Goal: Go to known website: Access a specific website the user already knows

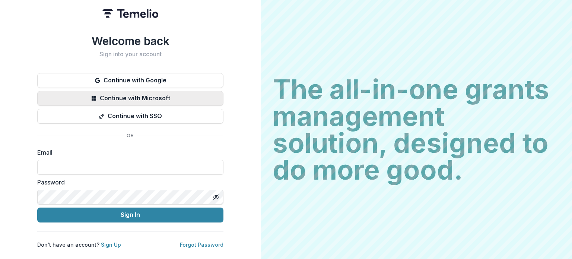
click at [207, 99] on button "Continue with Microsoft" at bounding box center [130, 98] width 186 height 15
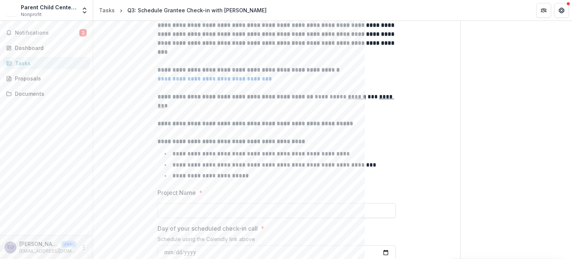
scroll to position [112, 0]
